Goal: Check status

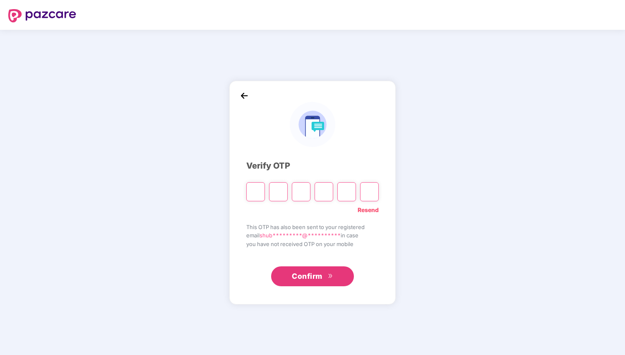
type input "*"
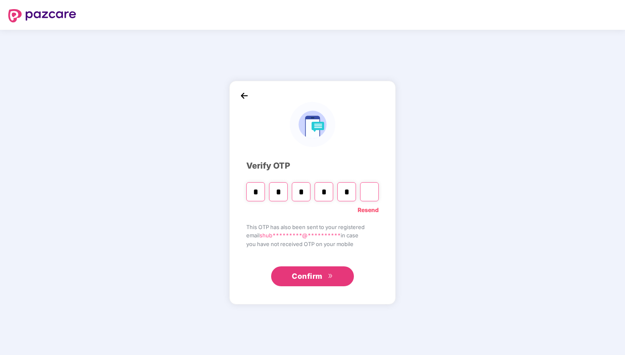
type input "*"
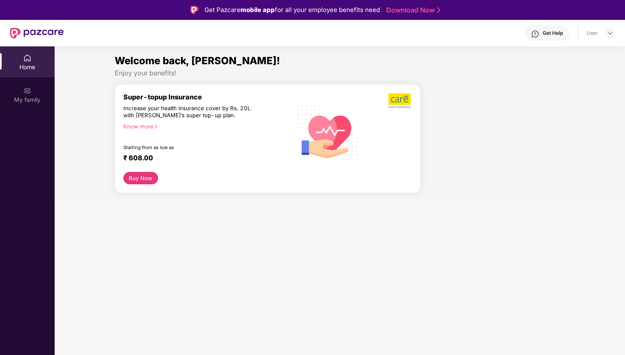
click at [372, 16] on div "Get Pazcare mobile app for all your employee benefits need Download Now" at bounding box center [312, 10] width 625 height 20
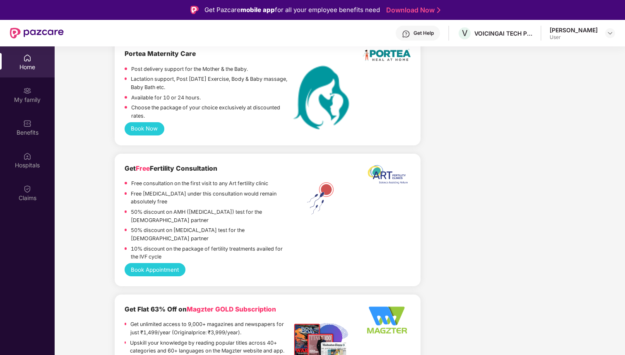
scroll to position [777, 0]
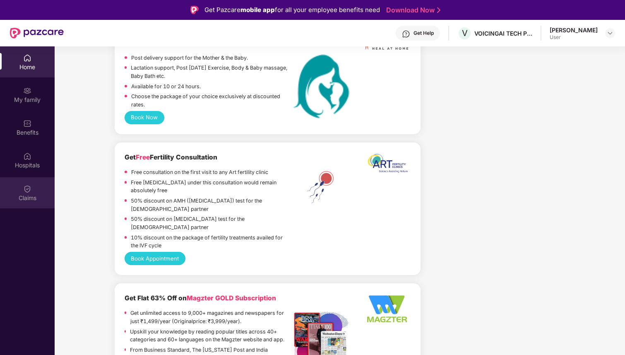
click at [28, 192] on img at bounding box center [27, 189] width 8 height 8
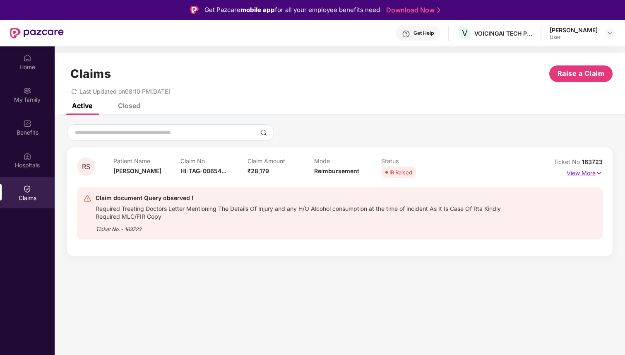
click at [580, 171] on p "View More" at bounding box center [585, 172] width 36 height 11
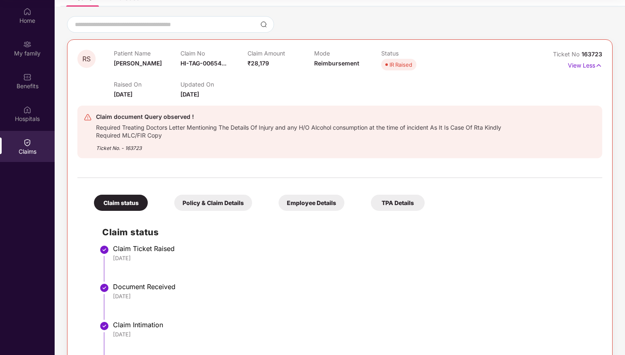
scroll to position [53, 0]
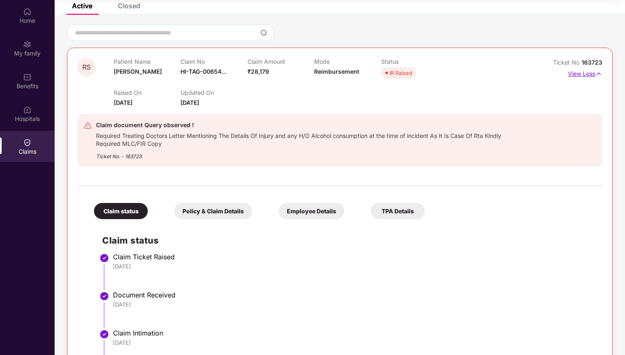
click at [588, 73] on p "View Less" at bounding box center [585, 72] width 34 height 11
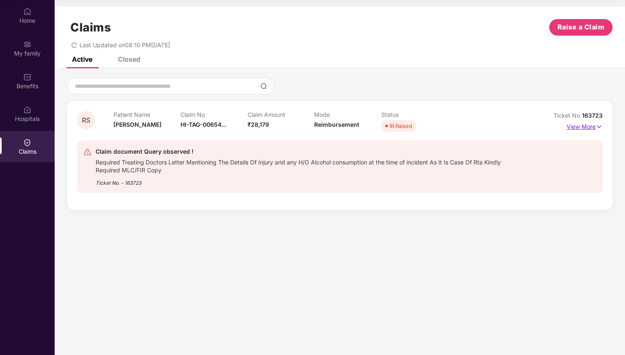
scroll to position [0, 0]
click at [130, 61] on div "Closed" at bounding box center [129, 59] width 22 height 8
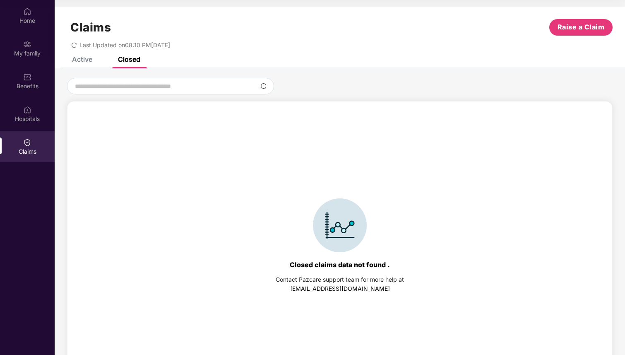
click at [88, 56] on div "Claims Raise a Claim Last Updated on 08:10 PM, 22 Aug 2025" at bounding box center [340, 32] width 571 height 50
click at [75, 55] on div "Claims Raise a Claim Last Updated on 08:10 PM, 22 Aug 2025" at bounding box center [340, 32] width 571 height 50
click at [84, 62] on div "Active" at bounding box center [82, 59] width 20 height 8
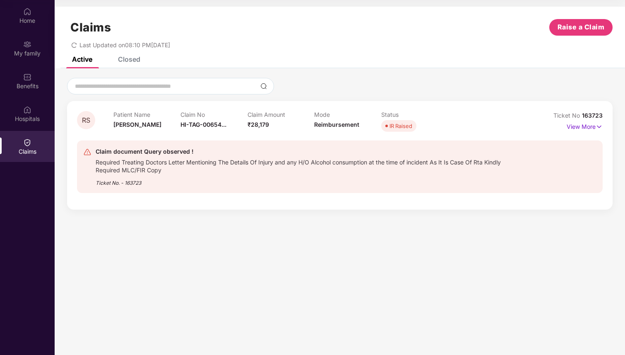
click at [72, 44] on icon "redo" at bounding box center [74, 45] width 6 height 6
